Goal: Transaction & Acquisition: Download file/media

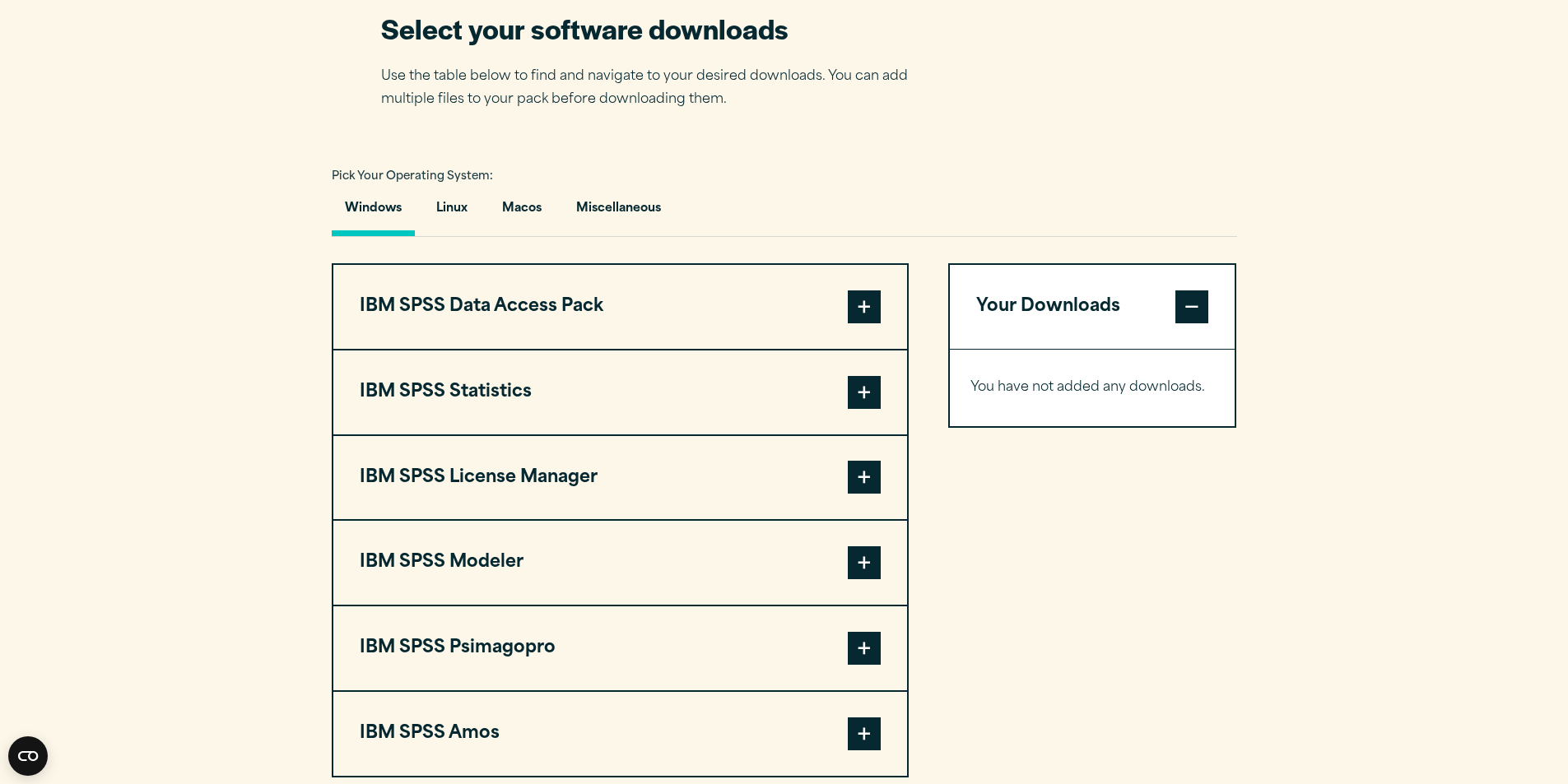
scroll to position [1234, 0]
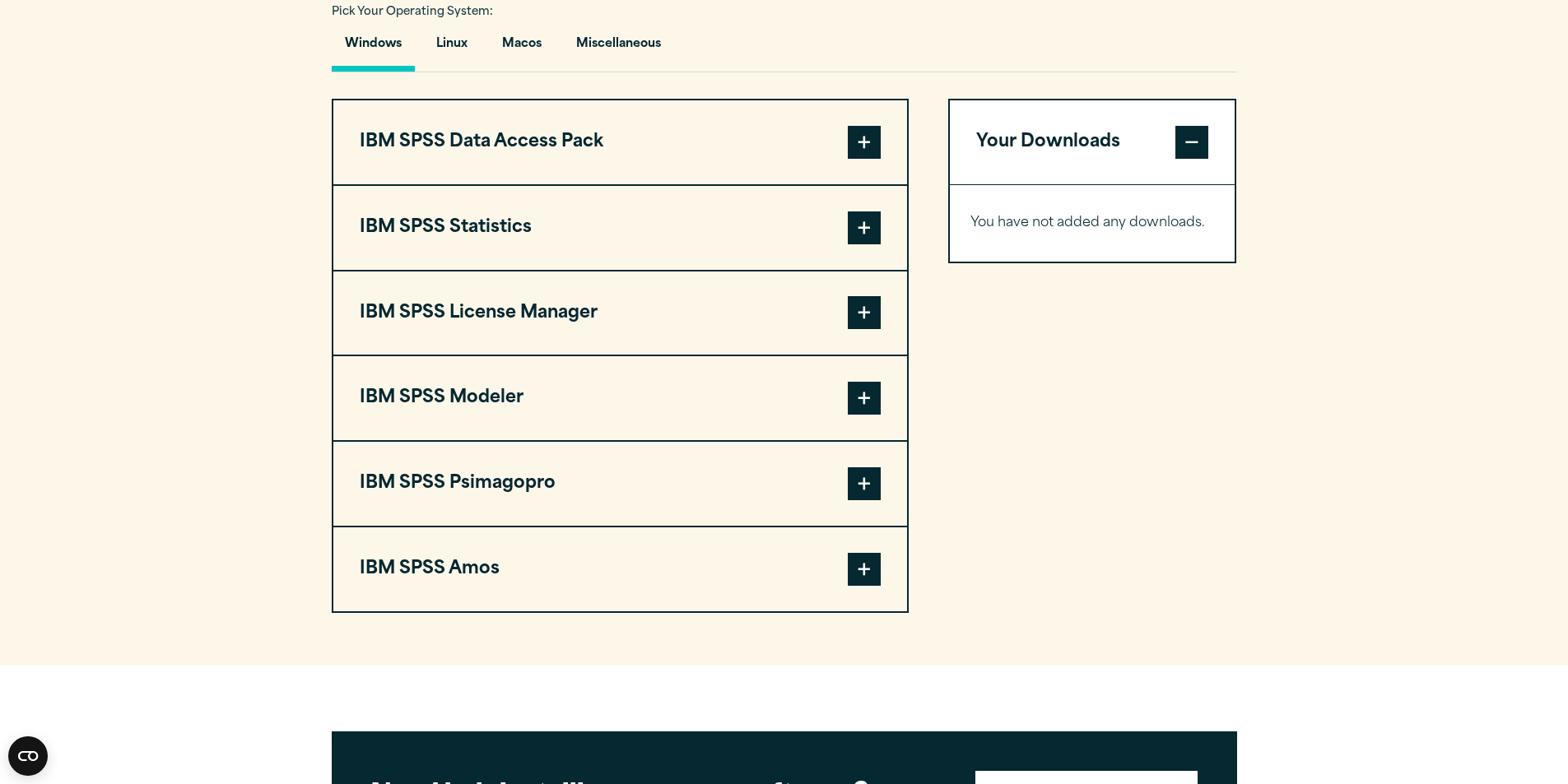
click at [875, 566] on span at bounding box center [865, 569] width 33 height 33
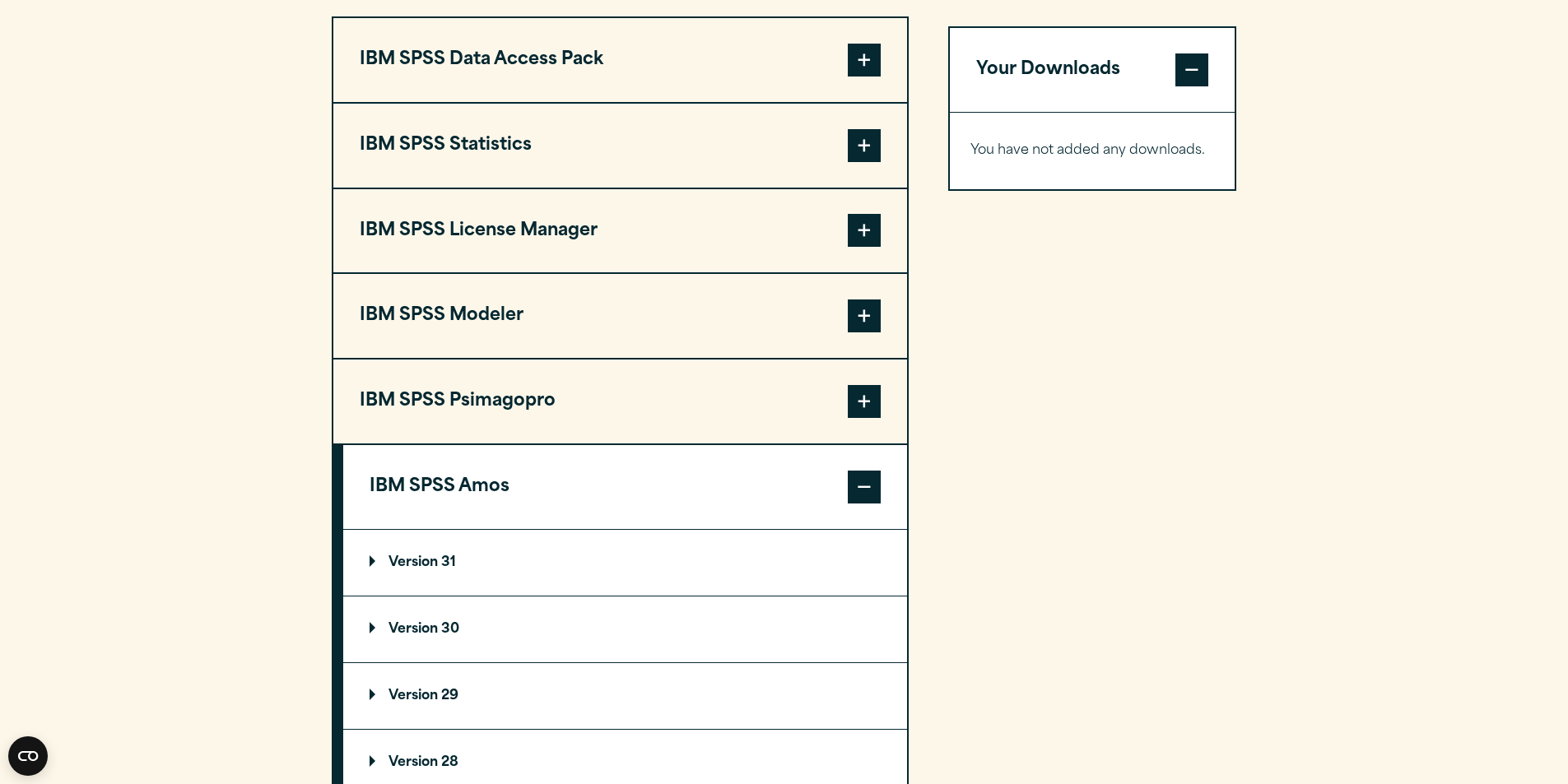
scroll to position [1399, 0]
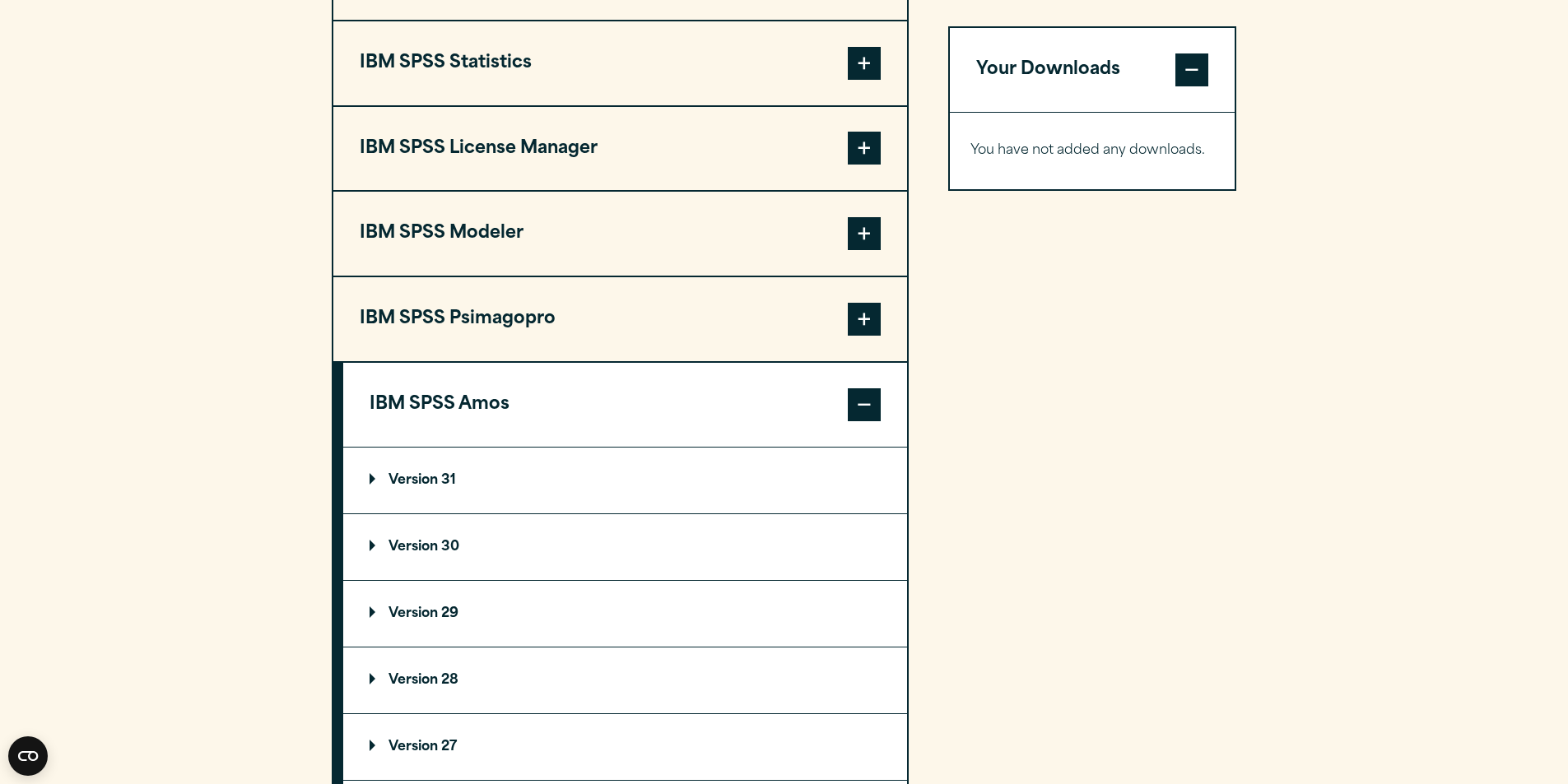
click at [454, 488] on summary "Version 31" at bounding box center [625, 480] width 564 height 65
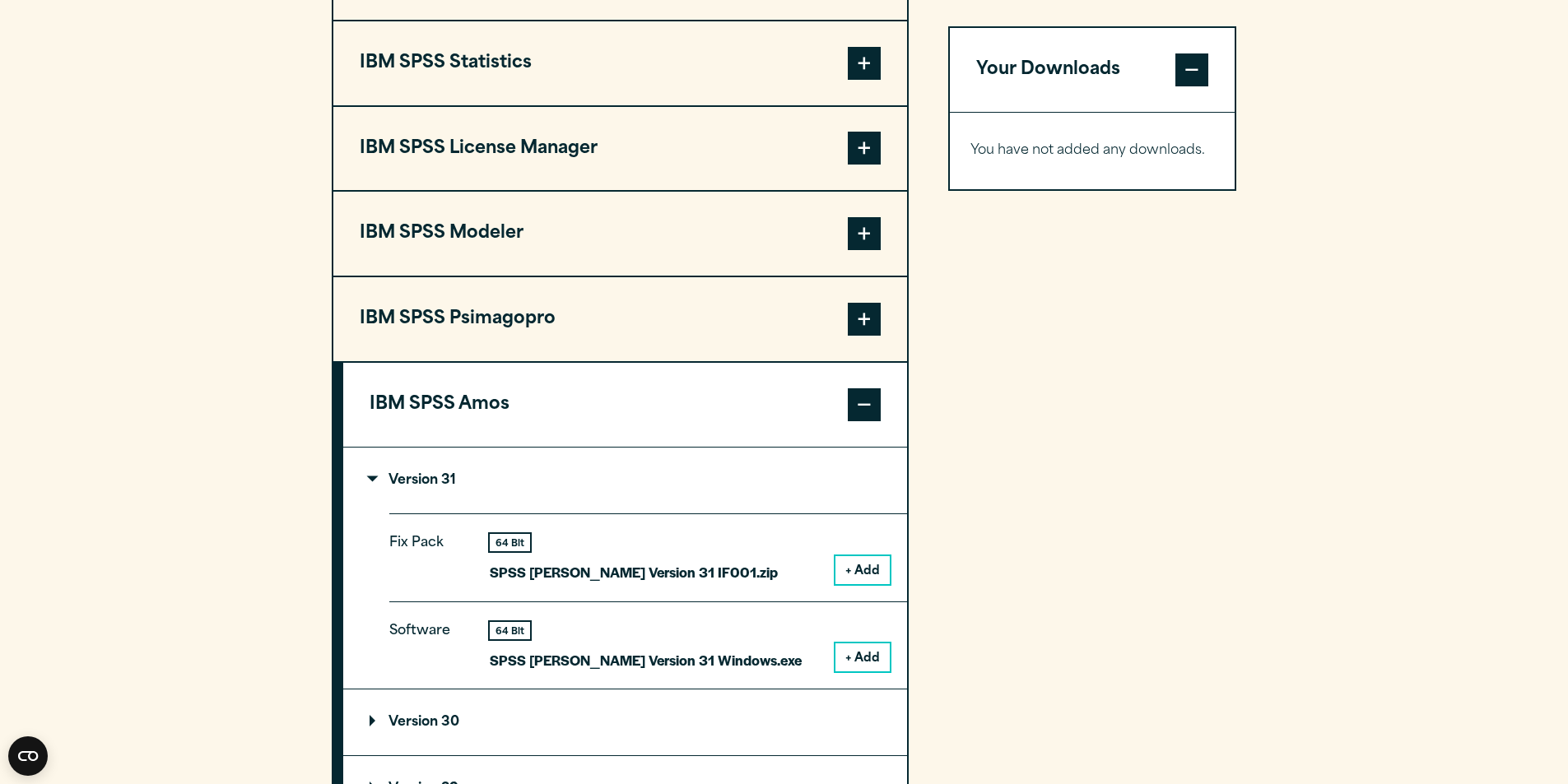
scroll to position [1564, 0]
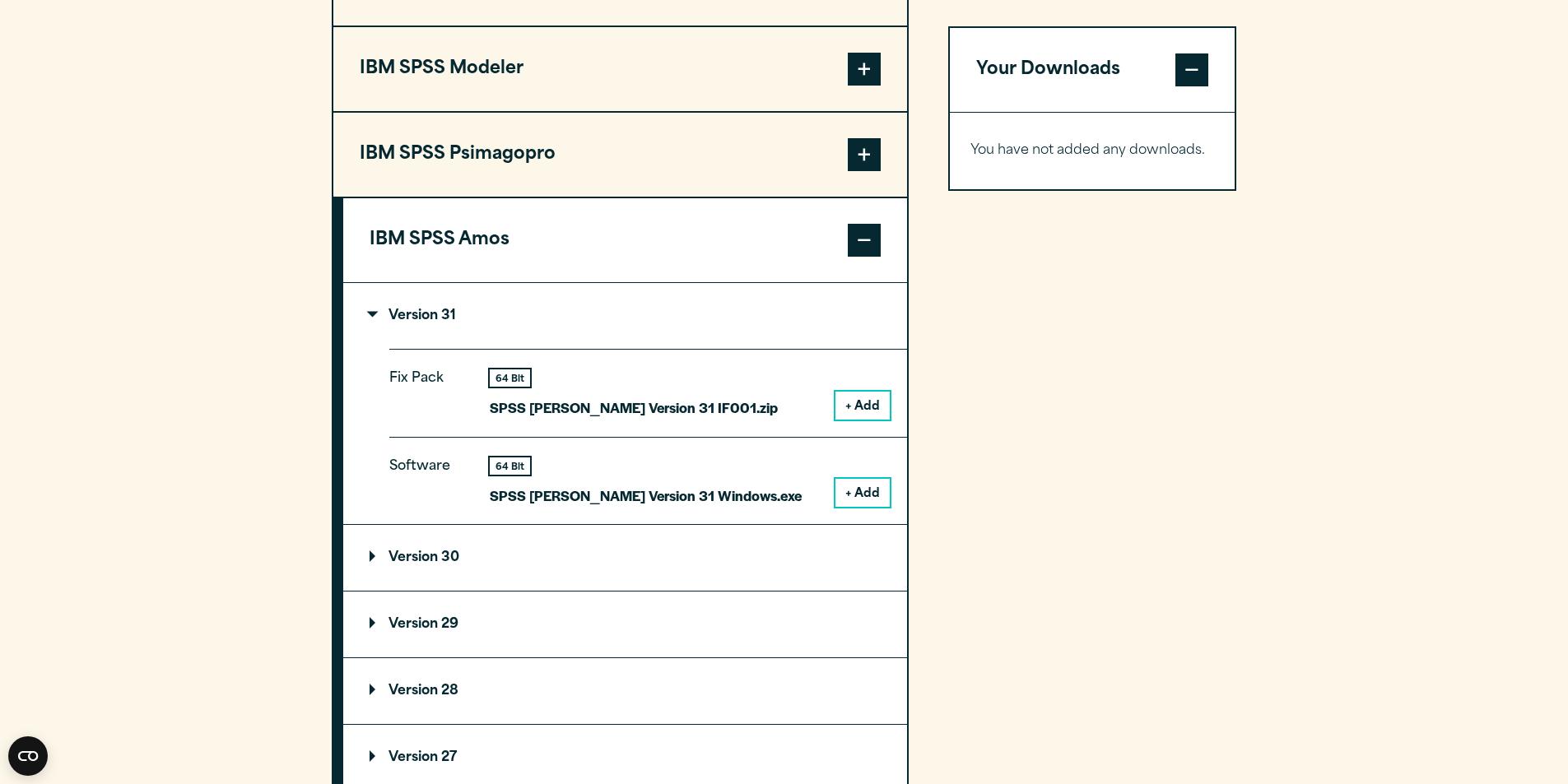
click at [873, 481] on button "+ Add" at bounding box center [863, 493] width 54 height 28
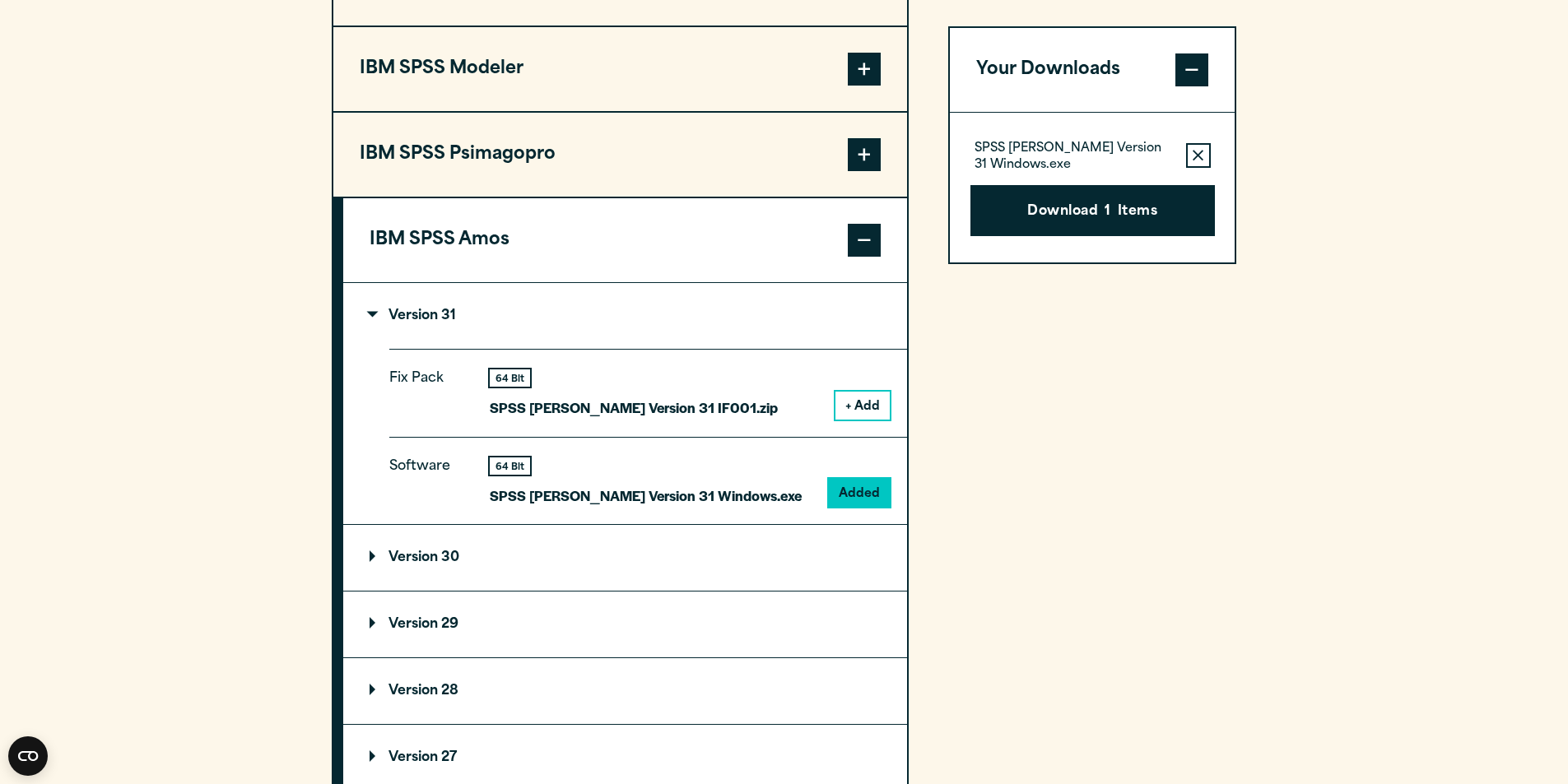
click at [871, 411] on button "+ Add" at bounding box center [863, 406] width 54 height 28
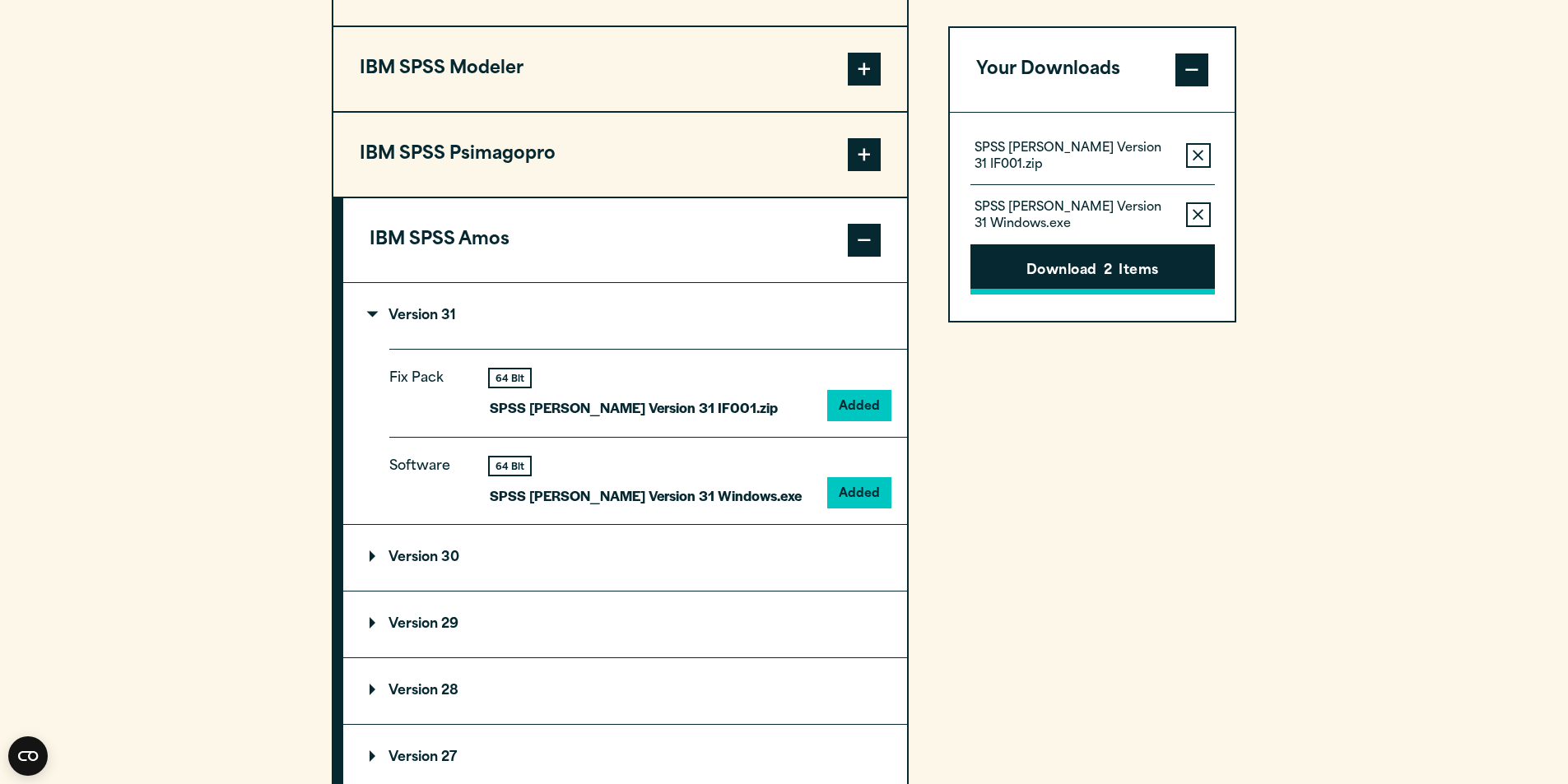
click at [1120, 258] on button "Download 2 Items" at bounding box center [1093, 270] width 245 height 51
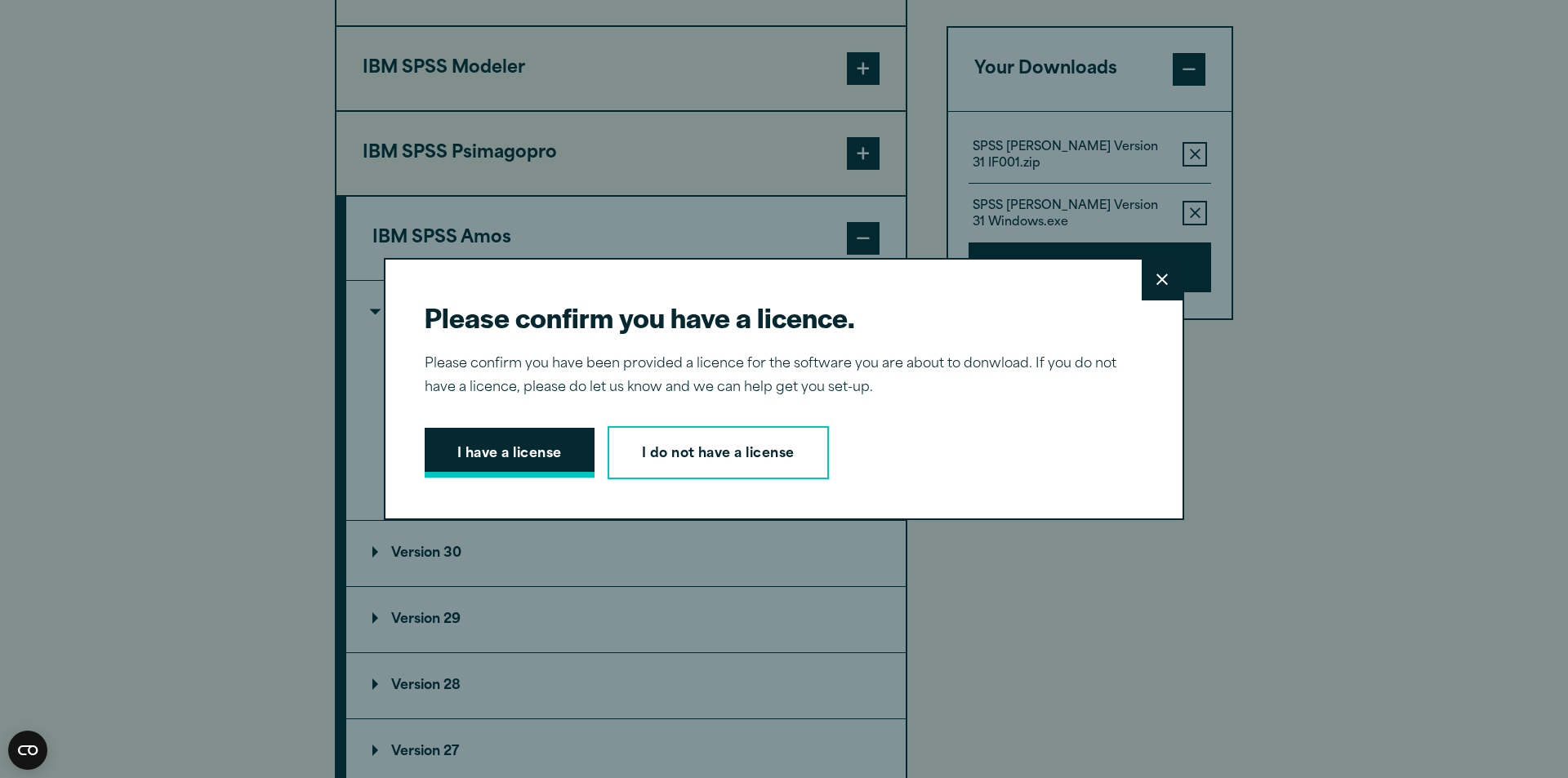
click at [575, 444] on button "I have a license" at bounding box center [509, 453] width 170 height 50
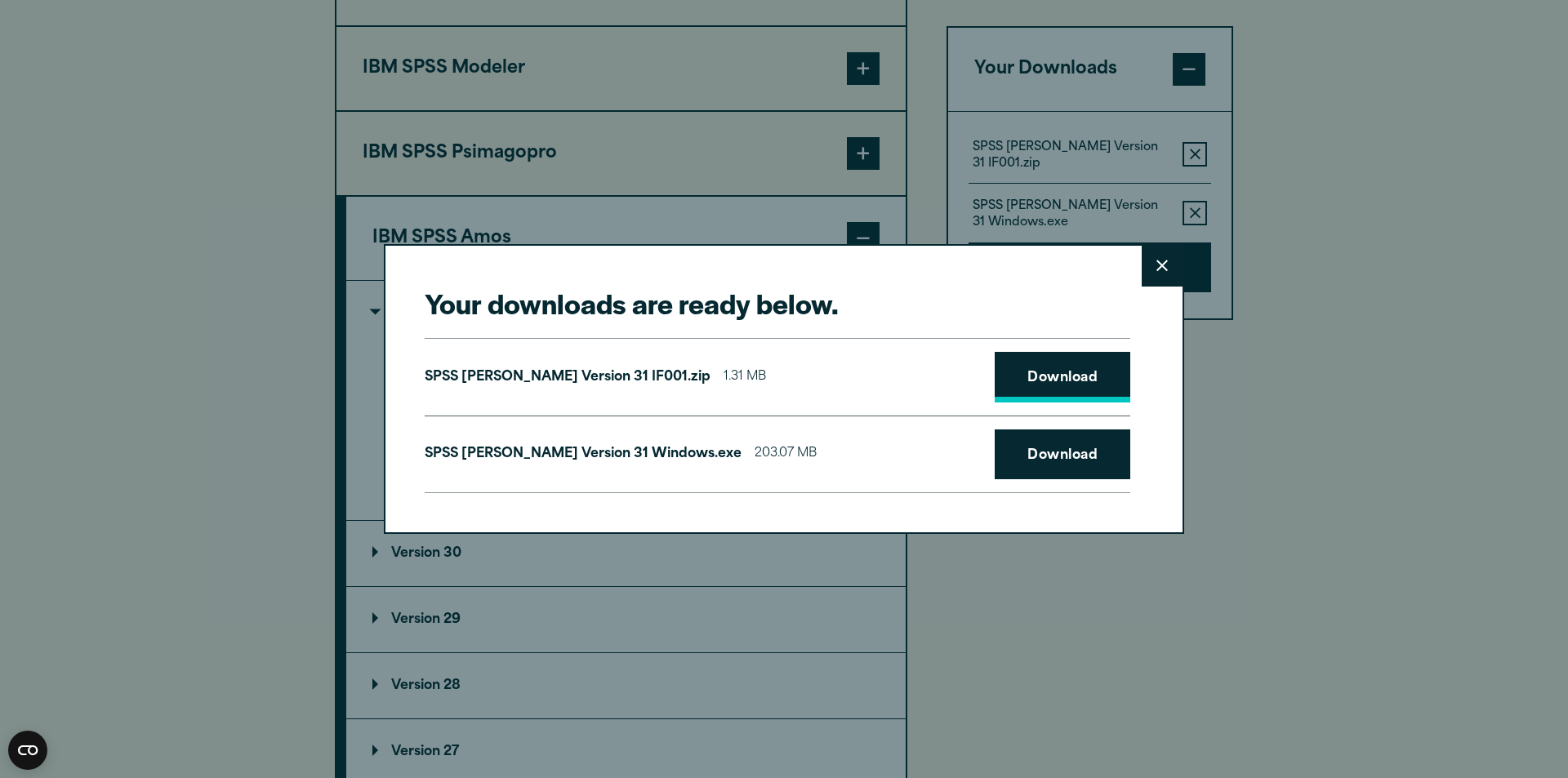
click at [1062, 368] on link "Download" at bounding box center [1062, 377] width 135 height 50
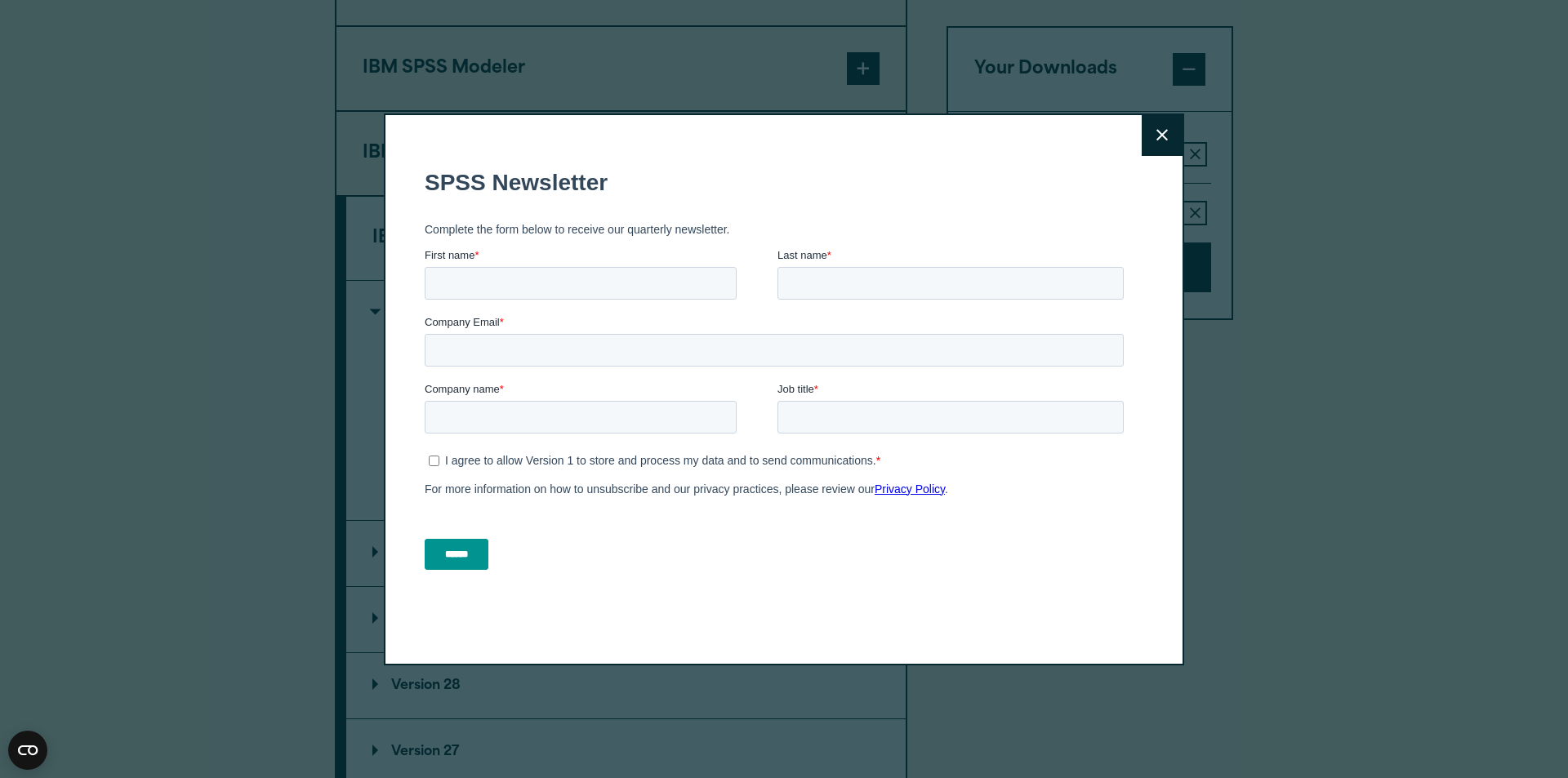
click at [1152, 125] on button "Close" at bounding box center [1162, 135] width 41 height 41
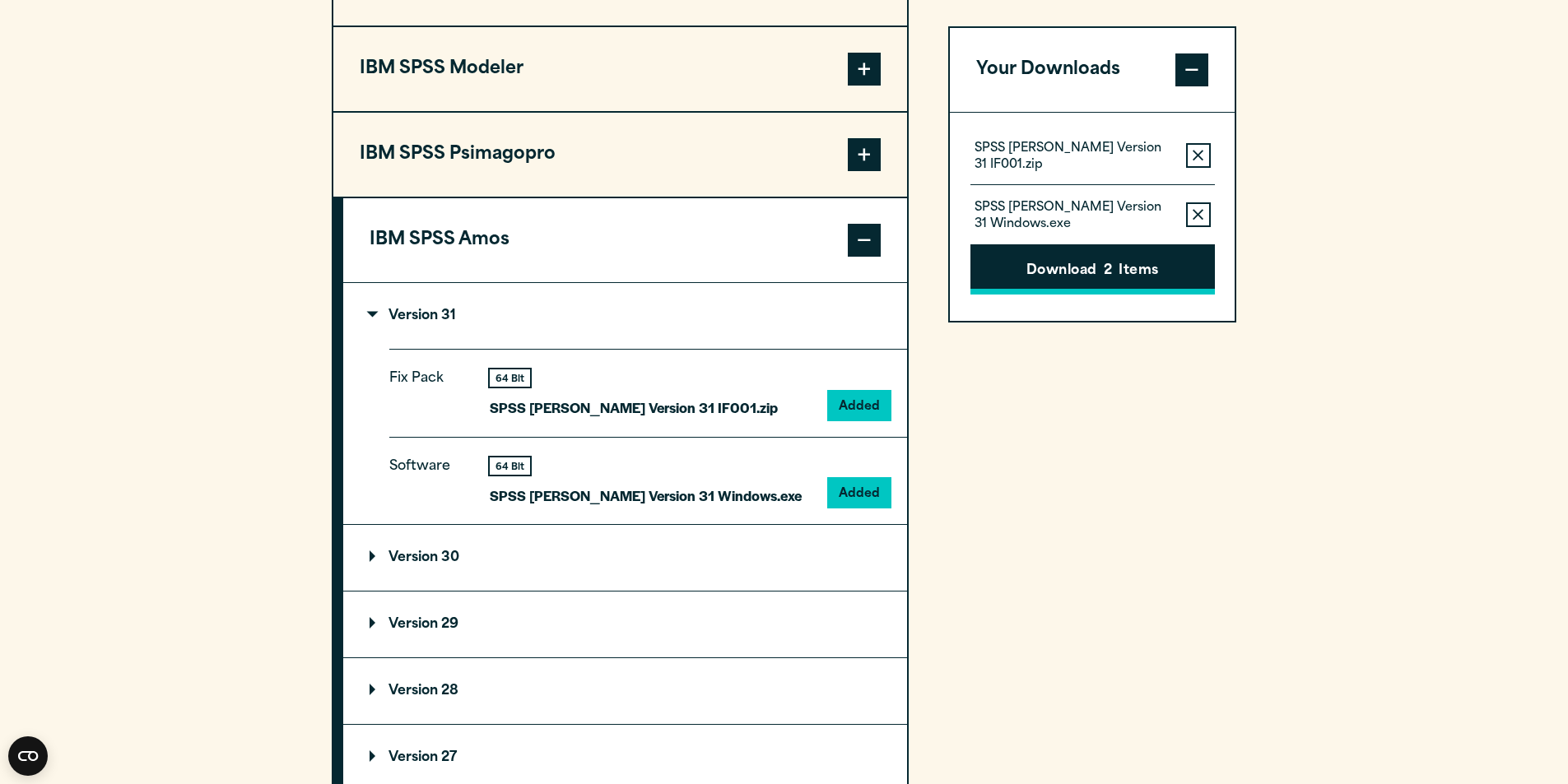
click at [1060, 267] on button "Download 2 Items" at bounding box center [1093, 270] width 245 height 51
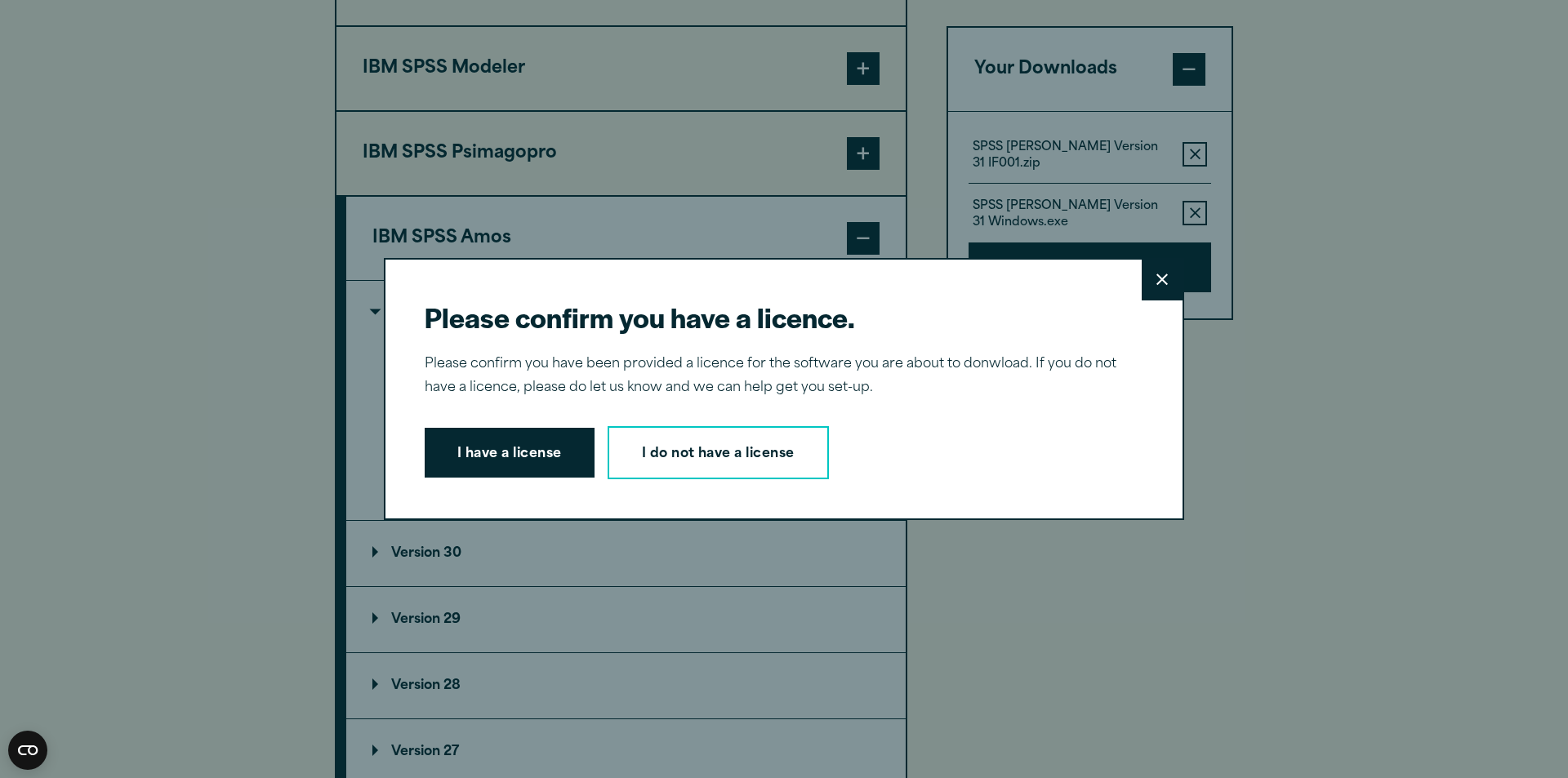
click at [476, 446] on button "I have a license" at bounding box center [509, 453] width 170 height 50
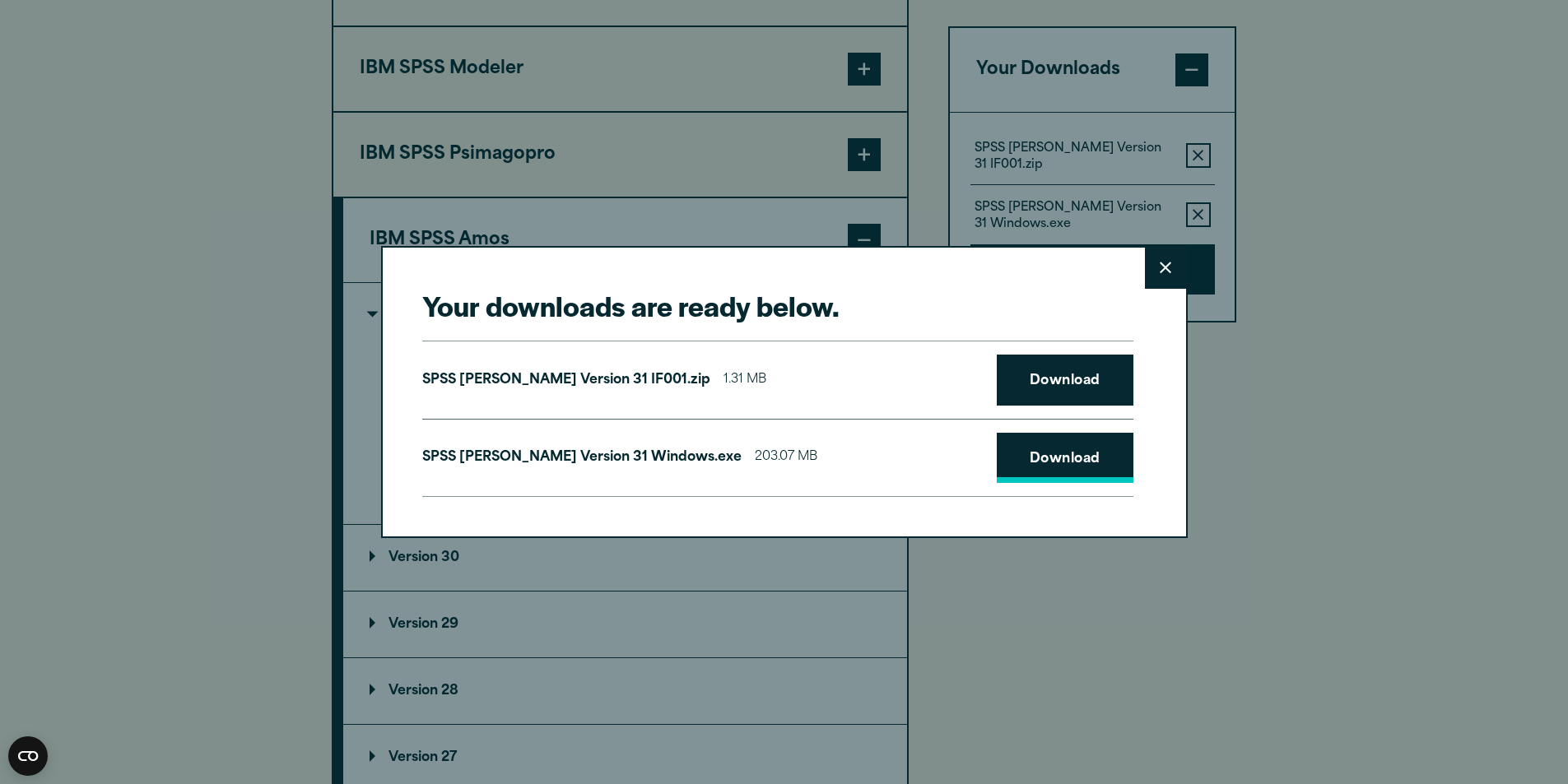
click at [1074, 469] on link "Download" at bounding box center [1065, 458] width 136 height 51
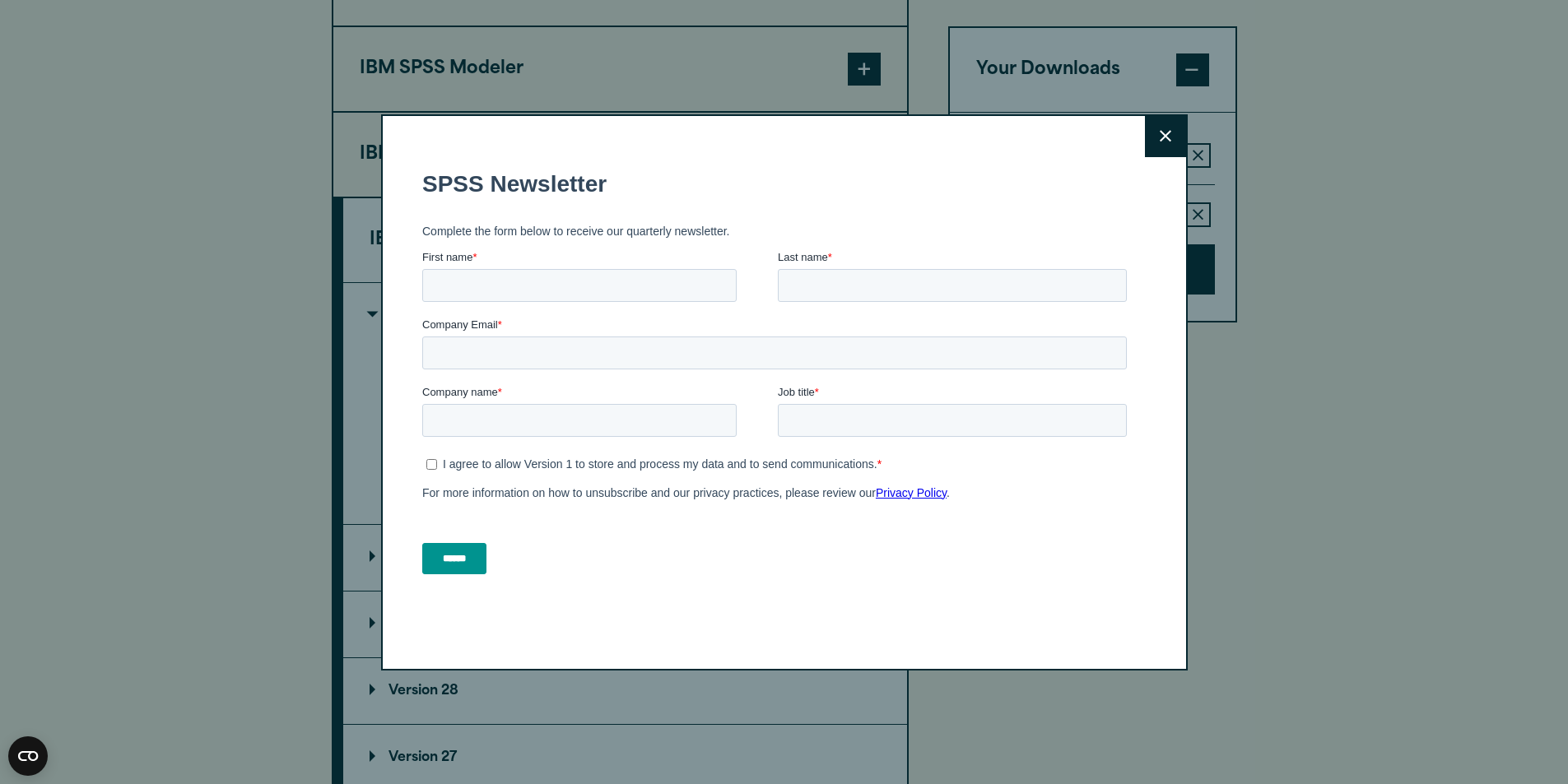
click at [1171, 123] on button "Close" at bounding box center [1165, 136] width 41 height 41
